Goal: Task Accomplishment & Management: Manage account settings

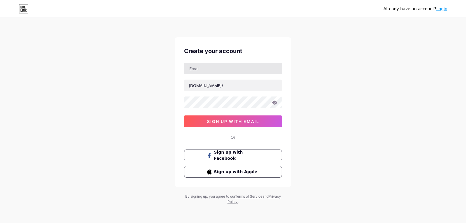
type input "[EMAIL_ADDRESS][DOMAIN_NAME]"
click at [207, 85] on input "text" at bounding box center [232, 85] width 97 height 12
paste input "thristycamel"
type input "thristycamel"
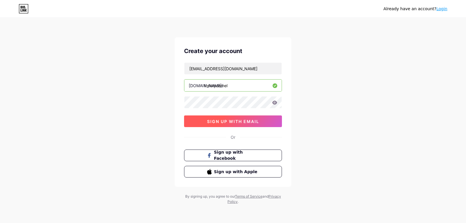
click at [226, 122] on span "sign up with email" at bounding box center [233, 121] width 52 height 5
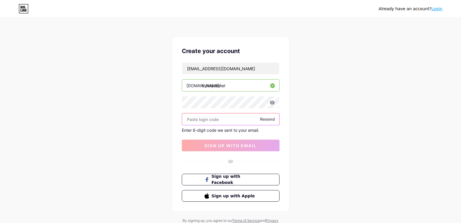
paste input "218536"
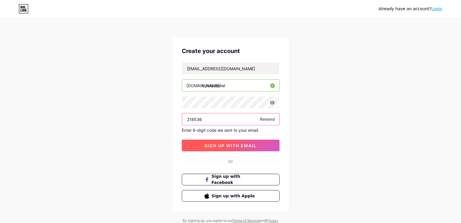
type input "218536"
click at [221, 147] on span "sign up with email" at bounding box center [231, 145] width 52 height 5
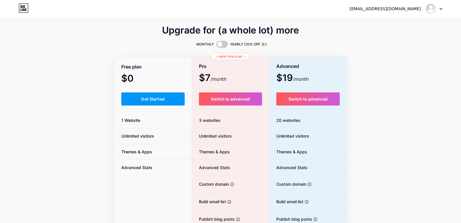
click at [437, 9] on div at bounding box center [434, 8] width 17 height 10
click at [432, 8] on img at bounding box center [430, 8] width 9 height 9
click at [433, 9] on img at bounding box center [430, 8] width 9 height 9
click at [409, 19] on link "Dashboard" at bounding box center [406, 24] width 72 height 16
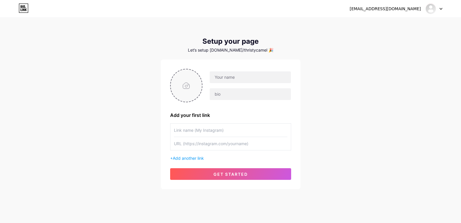
click at [187, 87] on input "file" at bounding box center [186, 85] width 31 height 32
type input "C:\fakepath\Screenshot [DATE] 171450.png"
click at [237, 78] on input "text" at bounding box center [250, 77] width 81 height 12
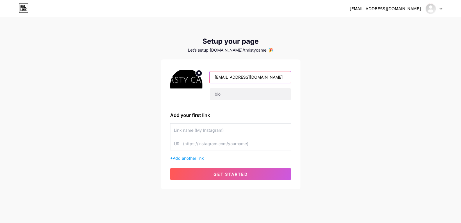
drag, startPoint x: 275, startPoint y: 77, endPoint x: 239, endPoint y: 75, distance: 35.9
click at [239, 75] on input "[EMAIL_ADDRESS][DOMAIN_NAME]" at bounding box center [250, 77] width 81 height 12
type input "Thristy Camel"
click at [240, 98] on input "text" at bounding box center [250, 94] width 81 height 12
click at [223, 95] on input "text" at bounding box center [250, 94] width 81 height 12
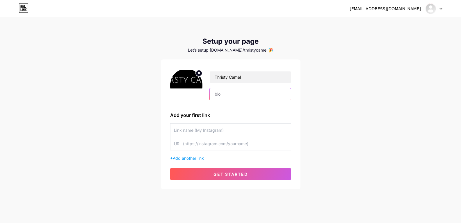
paste input "Thirsty Camel offers premium day creams made for the UAE climate. Packed with n…"
type input "Thirsty Camel offers premium day creams made for the UAE climate. Packed with n…"
click at [201, 127] on input "text" at bounding box center [231, 129] width 114 height 13
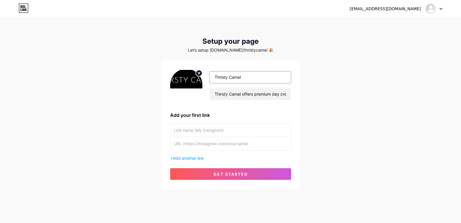
drag, startPoint x: 248, startPoint y: 75, endPoint x: 202, endPoint y: 77, distance: 46.6
click at [202, 77] on div "Thristy Camel Thirsty Camel offers premium day creams made for the UAE climate.…" at bounding box center [230, 85] width 121 height 33
click at [198, 126] on input "text" at bounding box center [231, 129] width 114 height 13
paste input "Thristy Camel"
type input "Thristy Camel"
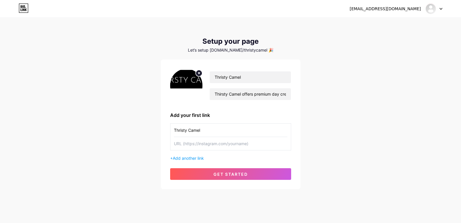
click at [193, 146] on input "text" at bounding box center [231, 143] width 114 height 13
paste input "[URL][DOMAIN_NAME]"
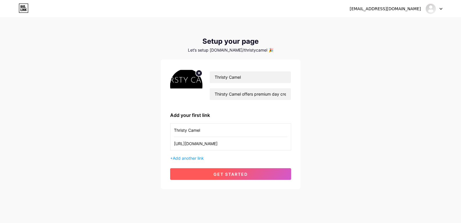
type input "[URL][DOMAIN_NAME]"
click at [241, 175] on span "get started" at bounding box center [231, 173] width 34 height 5
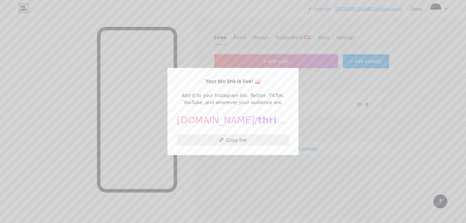
click at [246, 138] on button "Copy link" at bounding box center [233, 140] width 112 height 12
click at [314, 76] on div at bounding box center [233, 111] width 466 height 223
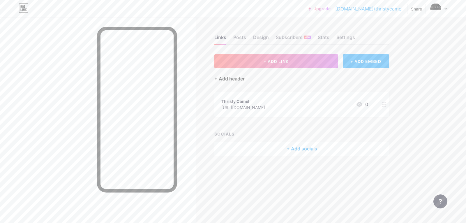
click at [236, 79] on div "+ Add header" at bounding box center [229, 78] width 30 height 7
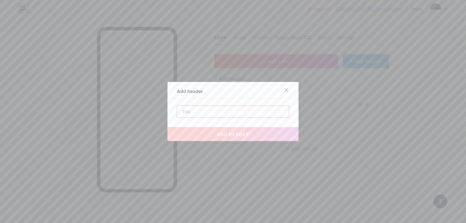
click at [193, 113] on input "text" at bounding box center [233, 112] width 112 height 12
paste input "Day cream"
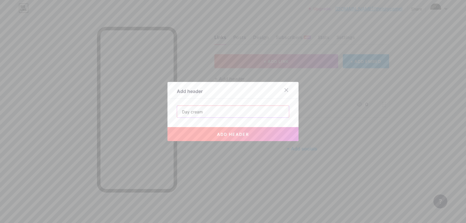
type input "Day cream"
click at [254, 130] on button "add header" at bounding box center [232, 134] width 131 height 14
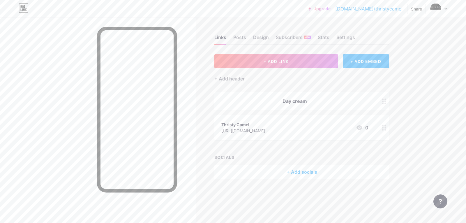
click at [296, 168] on div "+ Add socials" at bounding box center [301, 172] width 175 height 14
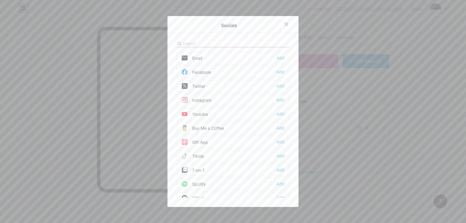
click at [215, 102] on div "Instagram Add" at bounding box center [233, 100] width 112 height 12
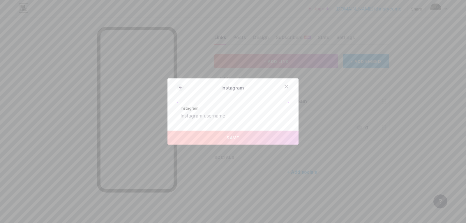
click at [208, 114] on input "text" at bounding box center [232, 116] width 105 height 10
paste input "[URL][DOMAIN_NAME]"
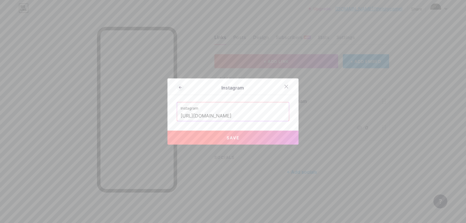
click at [235, 138] on span "Save" at bounding box center [232, 137] width 13 height 5
type input "[URL][DOMAIN_NAME][DOMAIN_NAME]"
click at [284, 85] on icon at bounding box center [286, 86] width 5 height 5
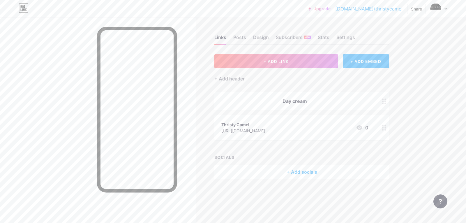
click at [320, 169] on div "+ Add socials" at bounding box center [301, 172] width 175 height 14
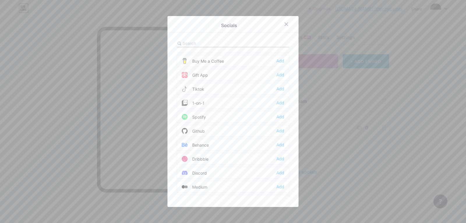
scroll to position [58, 0]
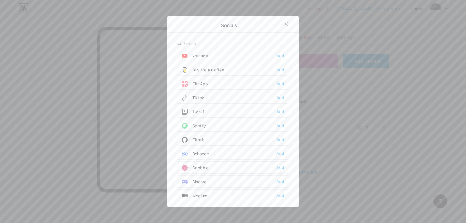
click at [279, 97] on div "Add" at bounding box center [280, 98] width 8 height 6
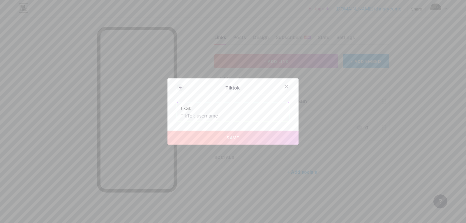
click at [216, 115] on input "text" at bounding box center [232, 116] width 105 height 10
paste input "[URL][DOMAIN_NAME]"
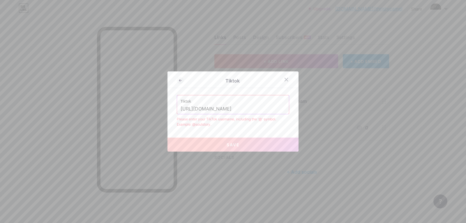
scroll to position [0, 2]
type input "[URL][DOMAIN_NAME]"
click at [287, 77] on div at bounding box center [286, 79] width 10 height 10
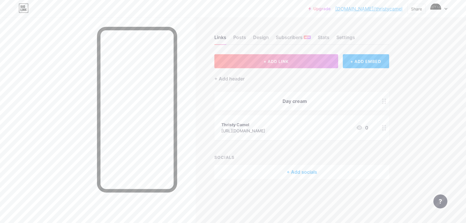
click at [278, 170] on div "+ Add socials" at bounding box center [301, 172] width 175 height 14
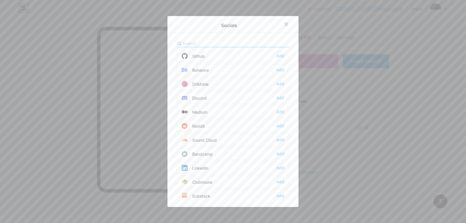
scroll to position [146, 0]
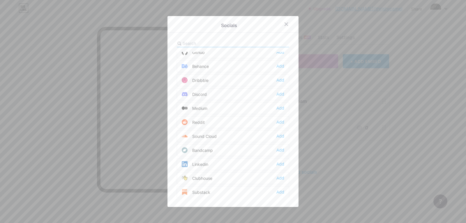
drag, startPoint x: 267, startPoint y: 164, endPoint x: 262, endPoint y: 164, distance: 4.4
click at [267, 164] on div "Linkedin Add" at bounding box center [233, 164] width 112 height 12
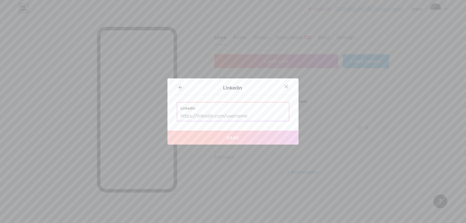
click at [209, 117] on input "text" at bounding box center [232, 116] width 105 height 10
paste input "[URL][DOMAIN_NAME]"
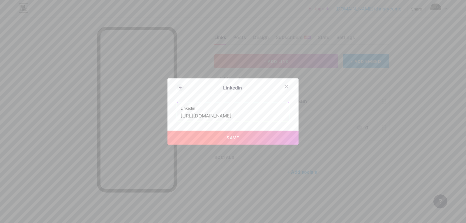
type input "[URL][DOMAIN_NAME]"
click at [239, 136] on button "Save" at bounding box center [232, 137] width 131 height 14
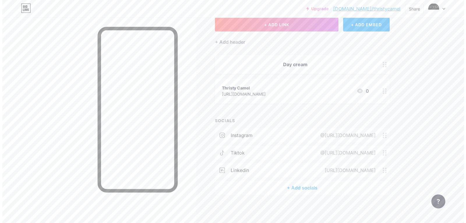
scroll to position [37, 0]
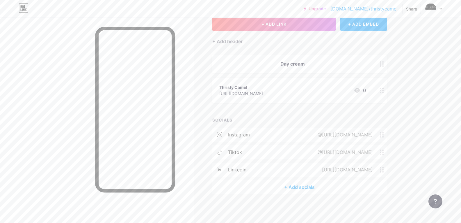
click at [311, 187] on div "+ Add socials" at bounding box center [300, 187] width 175 height 14
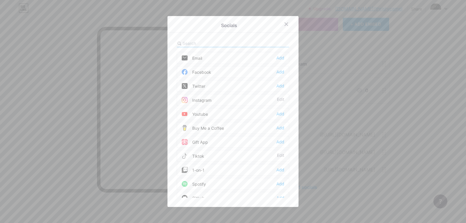
click at [284, 112] on div "Youtube Add" at bounding box center [233, 114] width 112 height 12
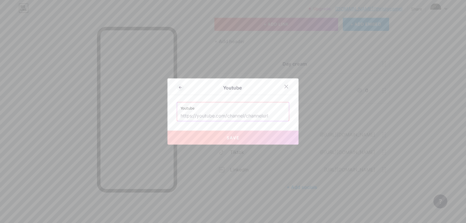
click at [236, 118] on input "text" at bounding box center [232, 116] width 105 height 10
paste input "[URL][DOMAIN_NAME]"
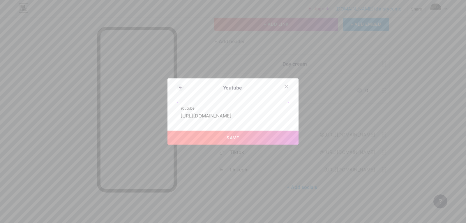
scroll to position [0, 8]
type input "[URL][DOMAIN_NAME]"
click at [249, 136] on button "Save" at bounding box center [232, 137] width 131 height 14
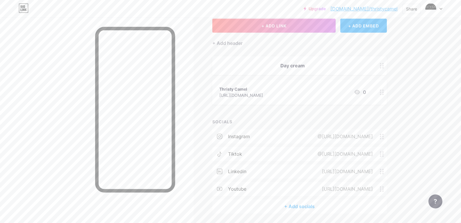
scroll to position [0, 0]
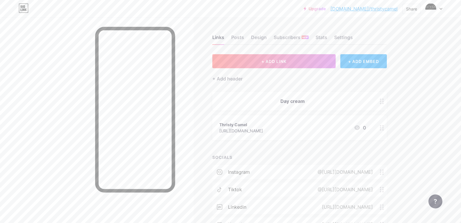
click at [376, 9] on link "[DOMAIN_NAME]/thristycamel" at bounding box center [364, 8] width 67 height 7
